Goal: Information Seeking & Learning: Learn about a topic

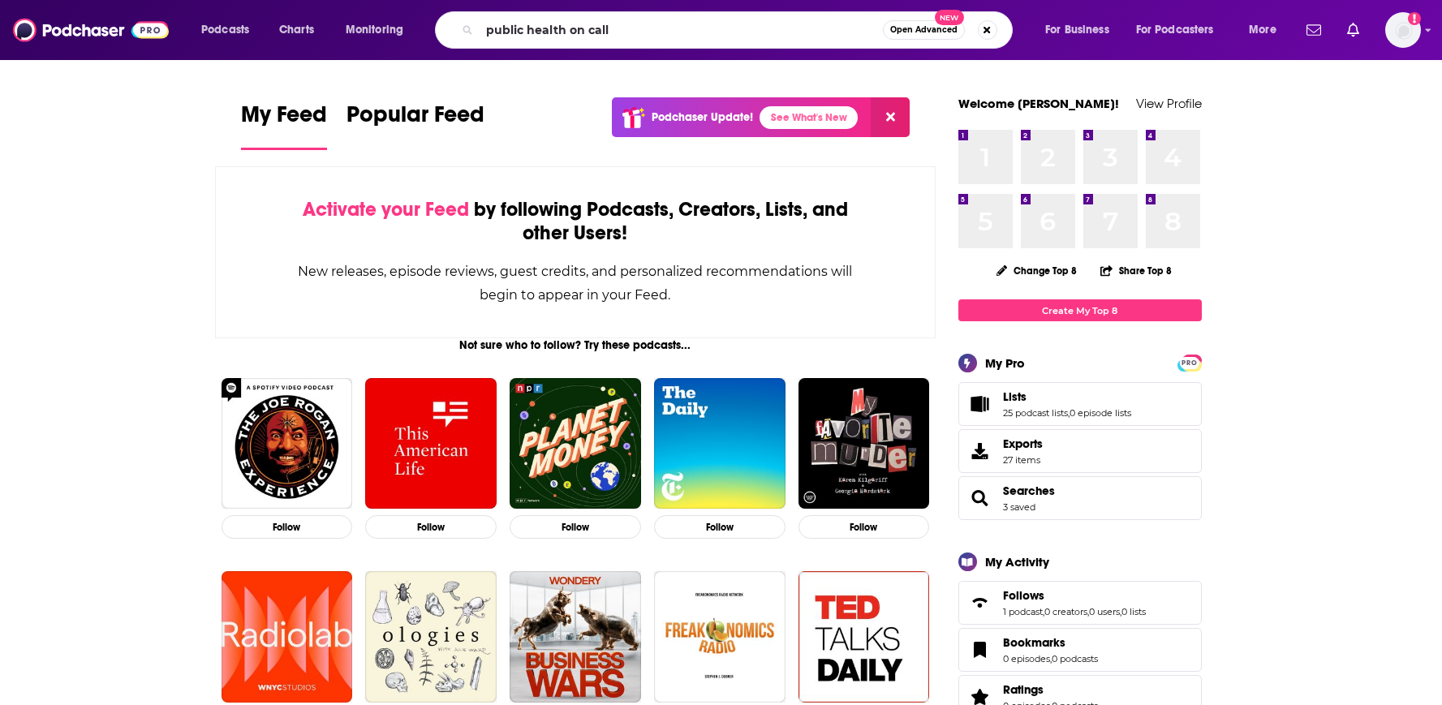
type input "public health on call"
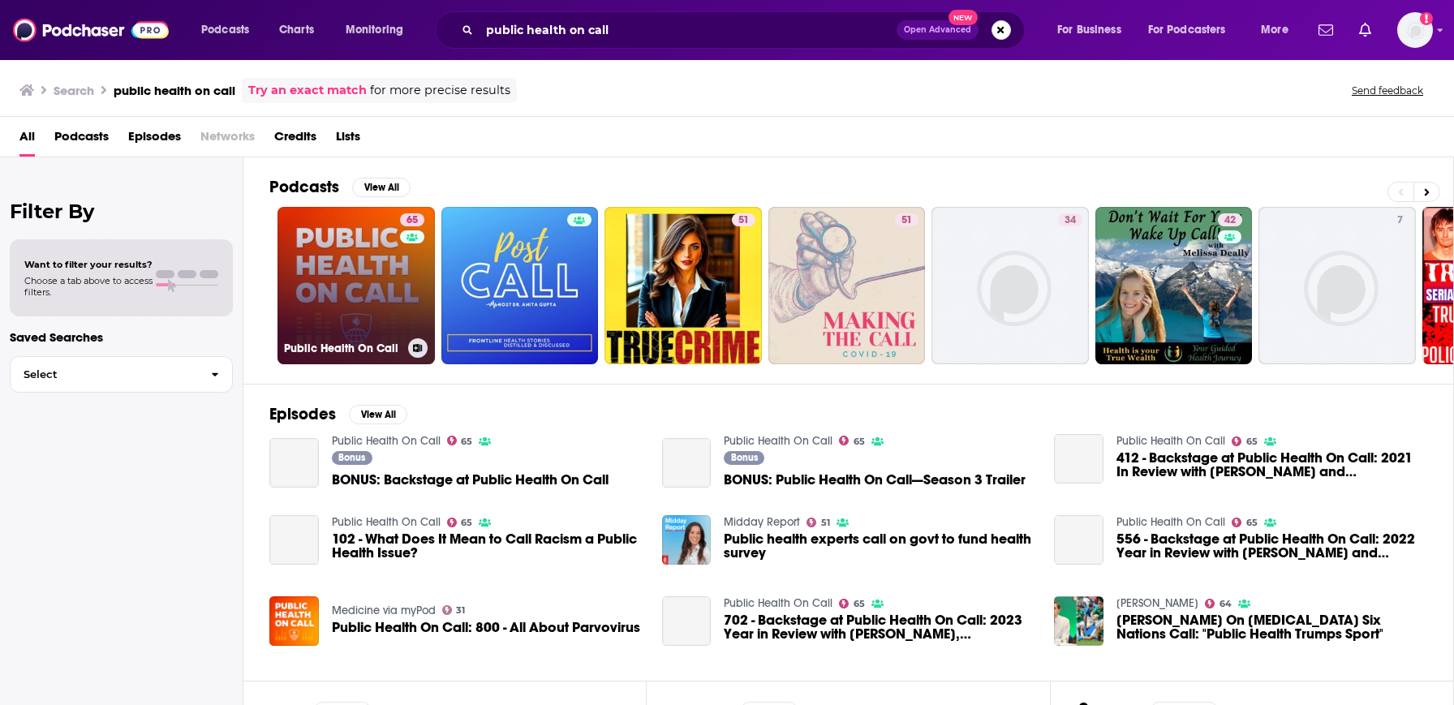
click at [391, 252] on link "65 Public Health On Call" at bounding box center [356, 285] width 157 height 157
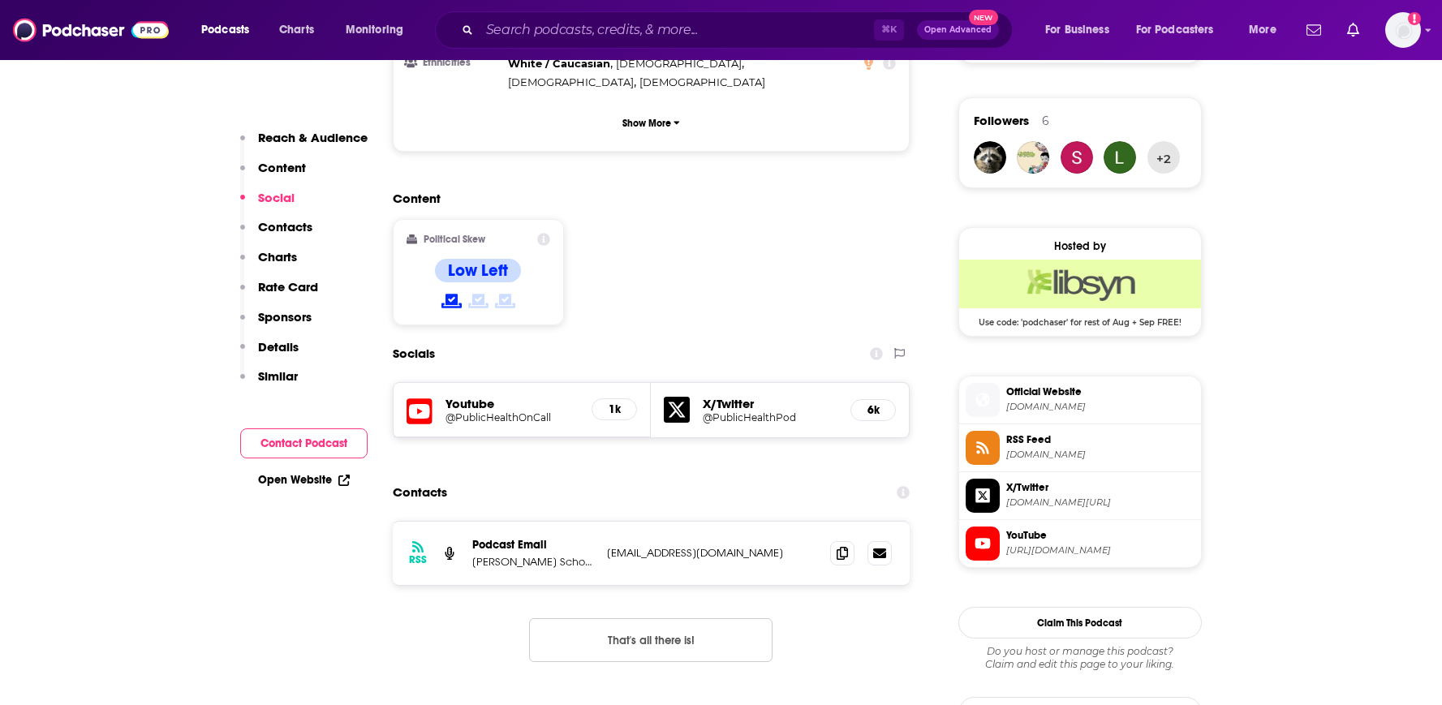
scroll to position [1145, 0]
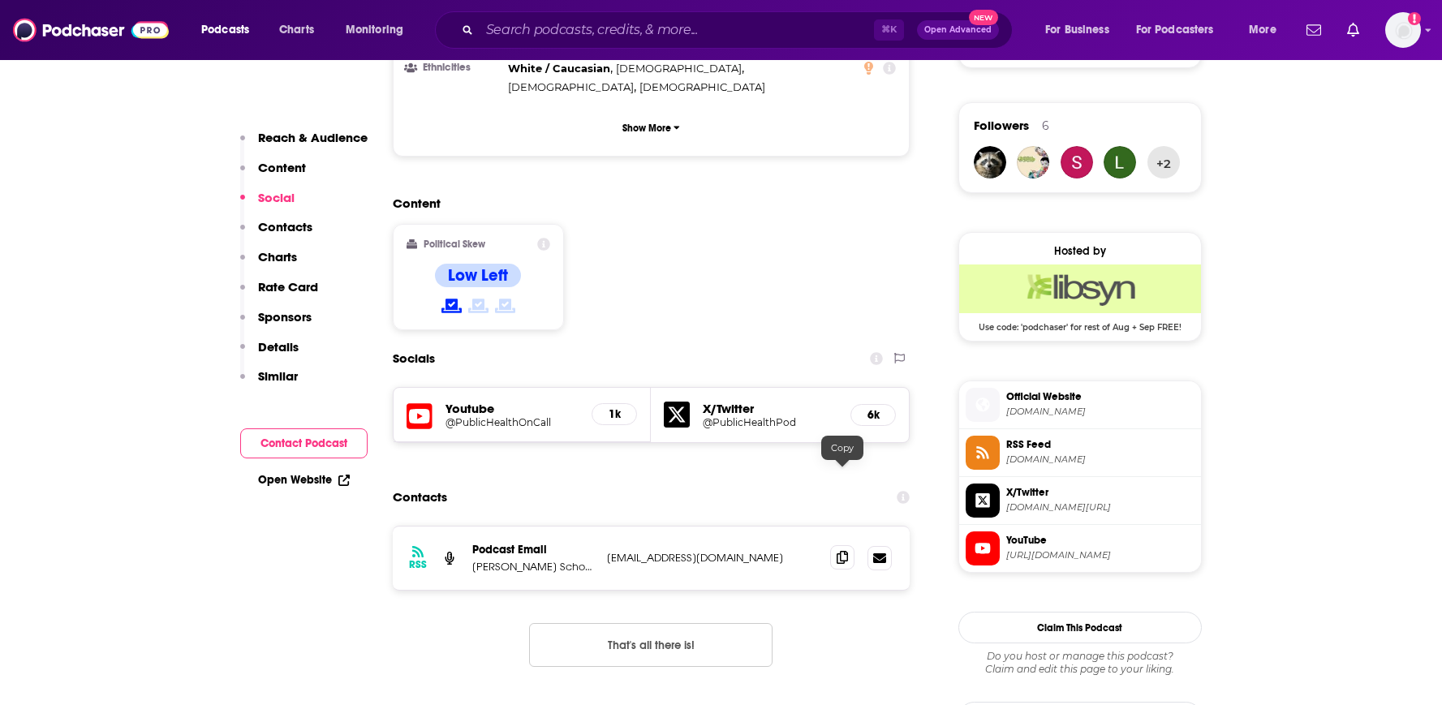
click at [844, 551] on icon at bounding box center [842, 557] width 11 height 13
